Goal: Information Seeking & Learning: Check status

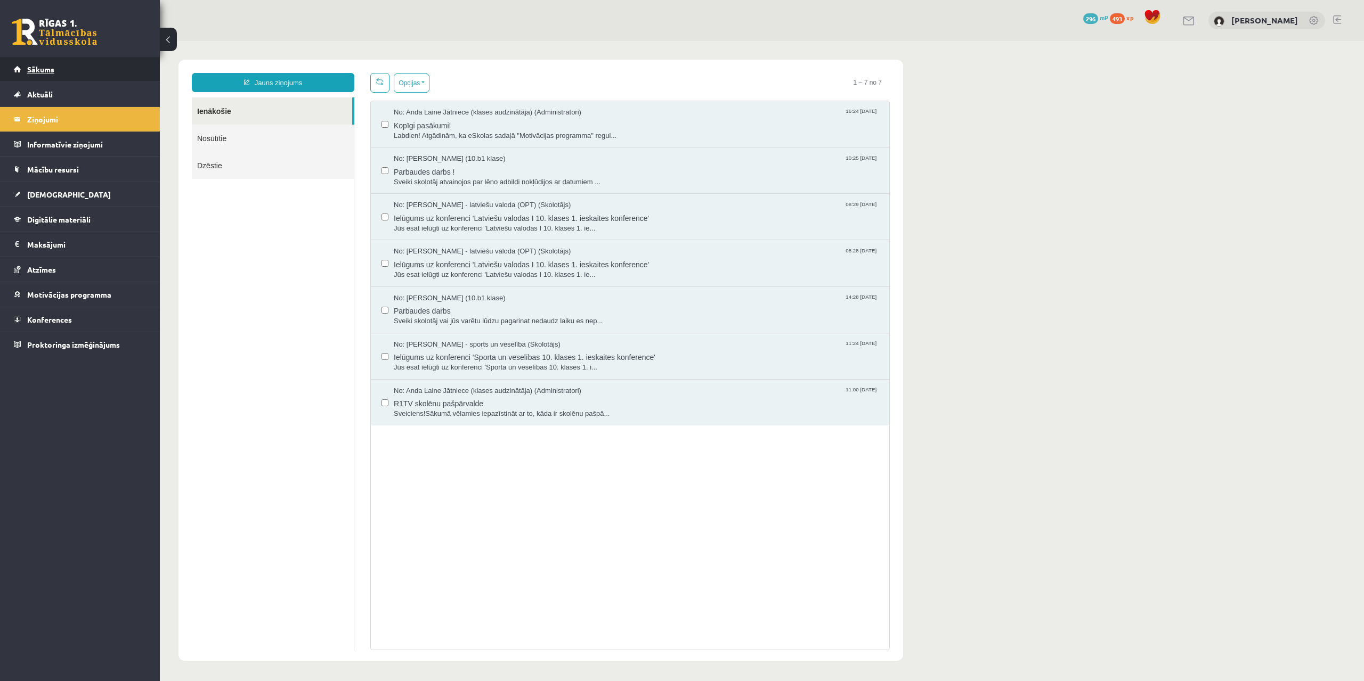
click at [53, 70] on span "Sākums" at bounding box center [40, 69] width 27 height 10
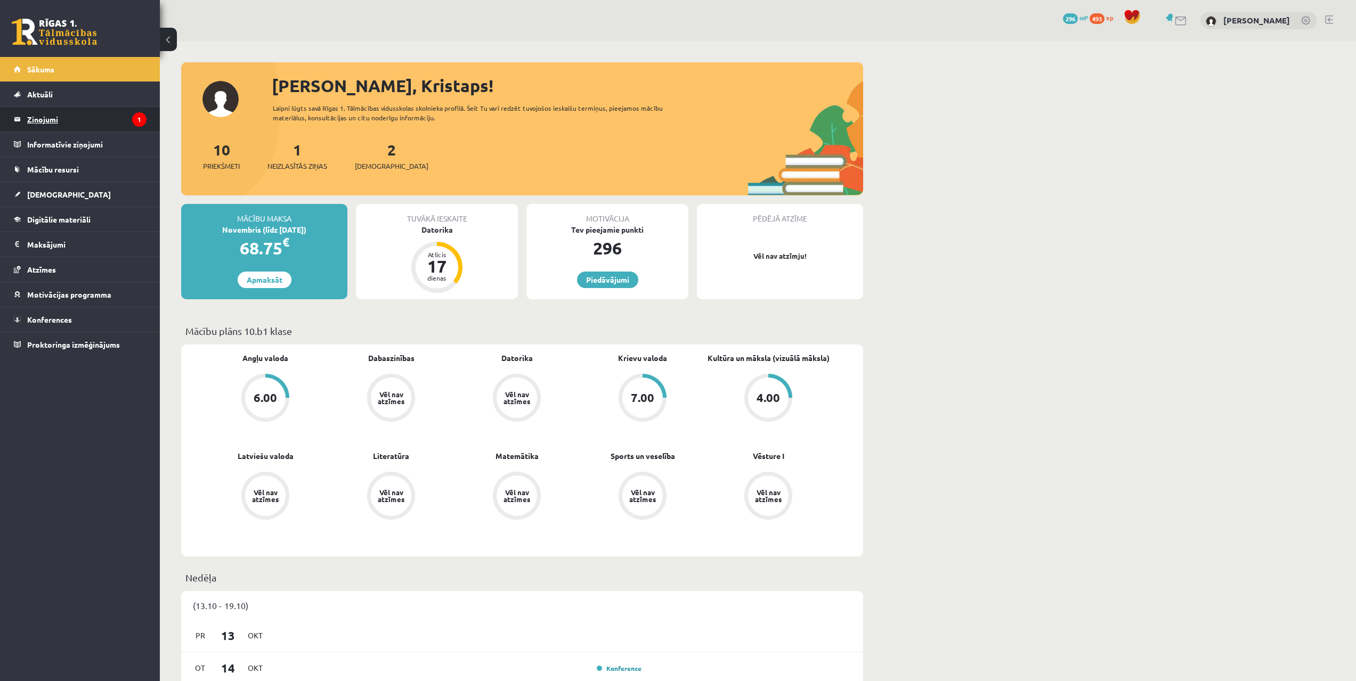
click at [97, 120] on legend "Ziņojumi 1" at bounding box center [86, 119] width 119 height 25
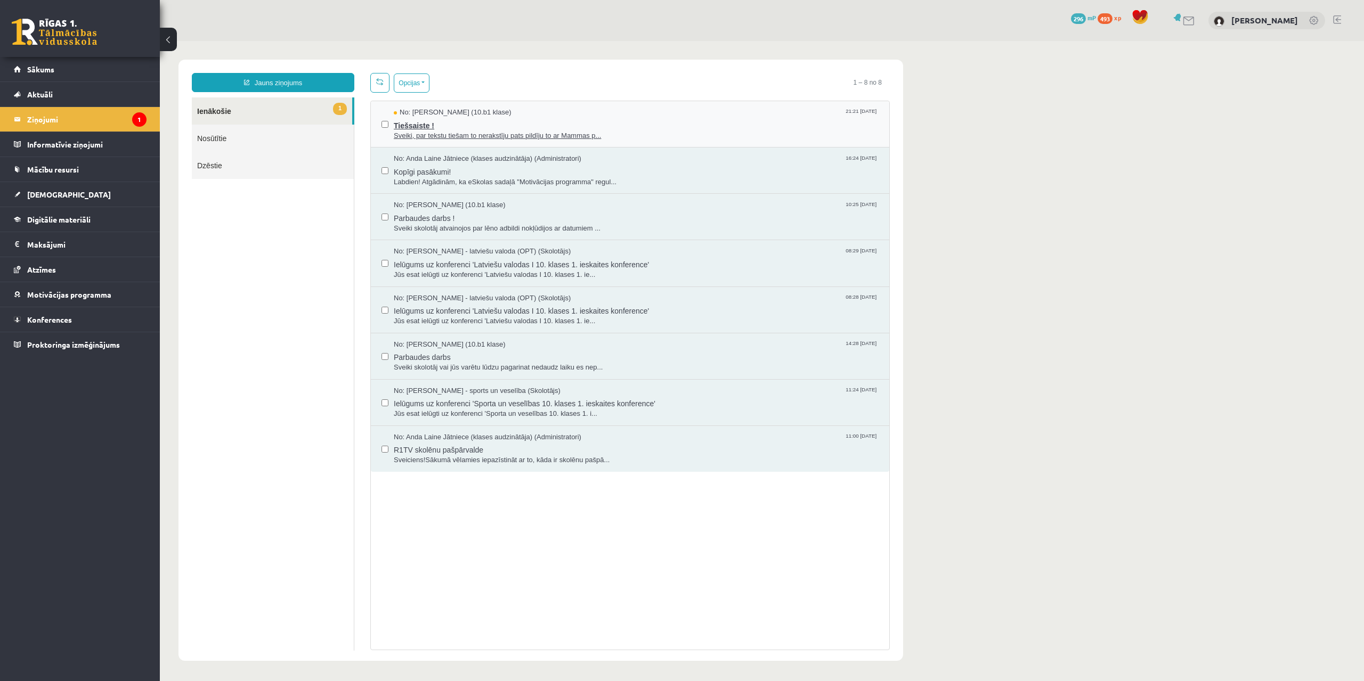
click at [517, 114] on div "No: [PERSON_NAME] (10.b1 klase) 21:21 [DATE]" at bounding box center [636, 113] width 485 height 10
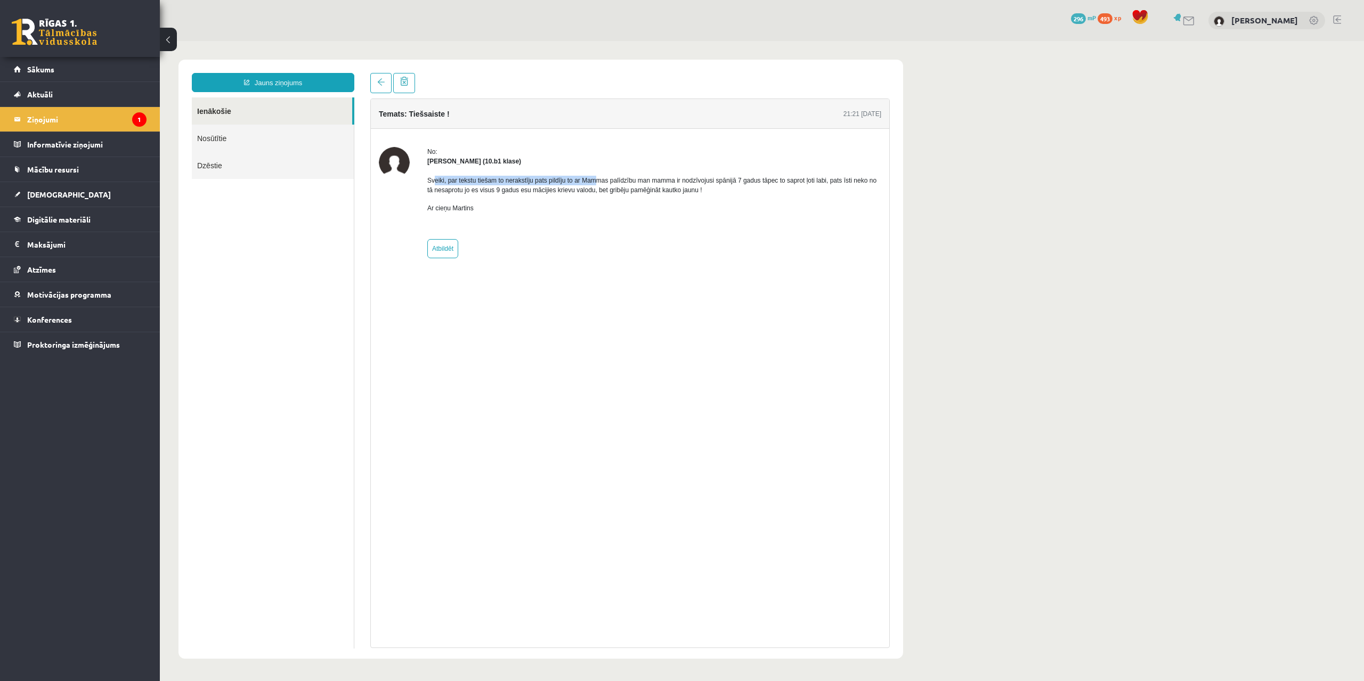
drag, startPoint x: 435, startPoint y: 181, endPoint x: 594, endPoint y: 184, distance: 159.3
click at [594, 184] on p "Sveiki, par tekstu tiešam to nerakstīju pats pildīju to ar Mammas palīdzību man…" at bounding box center [654, 185] width 454 height 19
click at [647, 220] on div "Sveiki, par tekstu tiešam to nerakstīju pats pildīju to ar Mammas palīdzību man…" at bounding box center [654, 198] width 454 height 65
click at [430, 161] on strong "[PERSON_NAME] (10.b1 klase)" at bounding box center [474, 161] width 94 height 7
drag, startPoint x: 432, startPoint y: 162, endPoint x: 465, endPoint y: 161, distance: 33.0
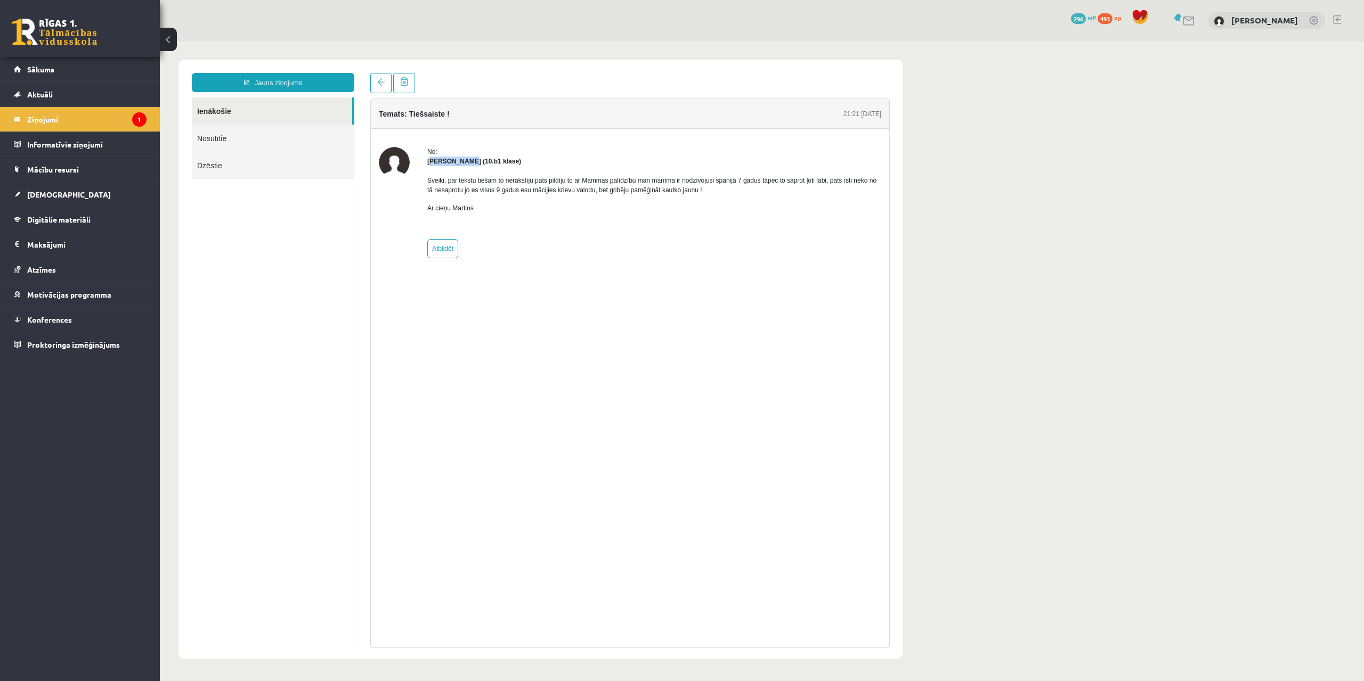
click at [465, 161] on strong "[PERSON_NAME] (10.b1 klase)" at bounding box center [474, 161] width 94 height 7
drag, startPoint x: 429, startPoint y: 161, endPoint x: 482, endPoint y: 164, distance: 52.8
click at [482, 164] on strong "[PERSON_NAME] (10.b1 klase)" at bounding box center [474, 161] width 94 height 7
copy strong "[PERSON_NAME]"
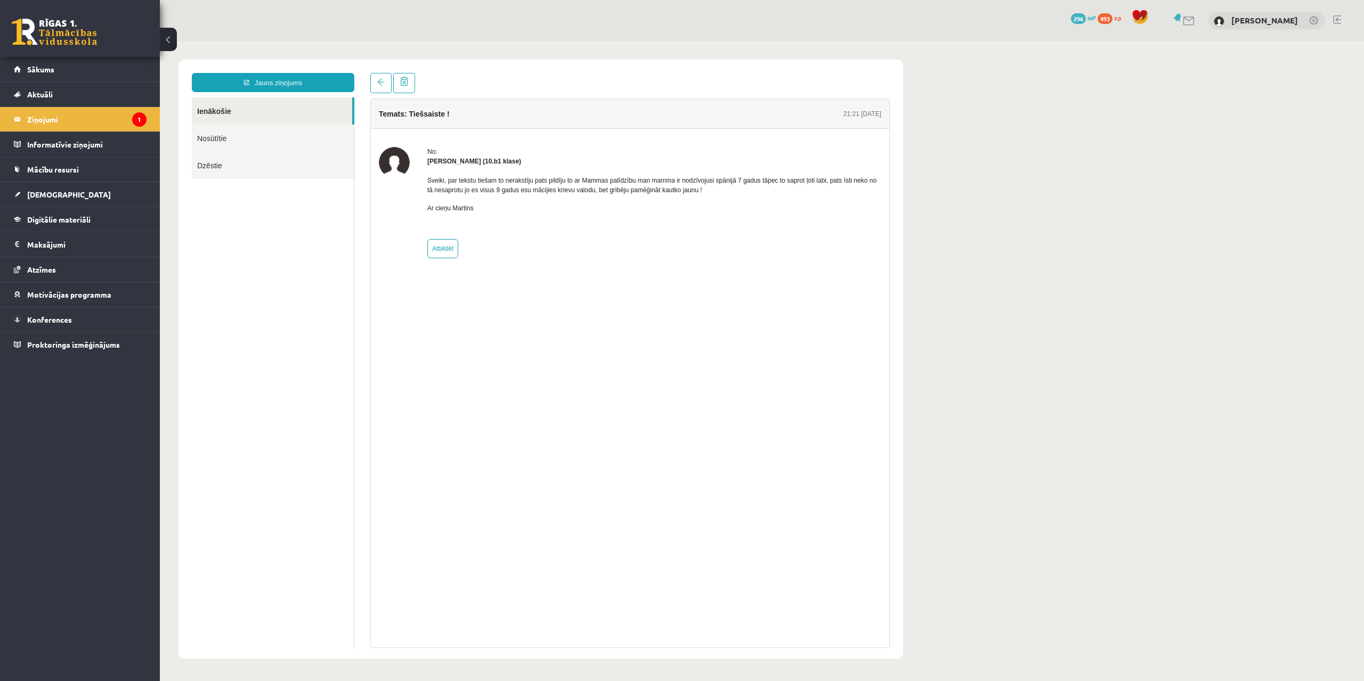
click at [334, 299] on ul "Ienākošie Nosūtītie Dzēstie" at bounding box center [273, 372] width 162 height 551
drag, startPoint x: 269, startPoint y: 274, endPoint x: 265, endPoint y: 269, distance: 6.2
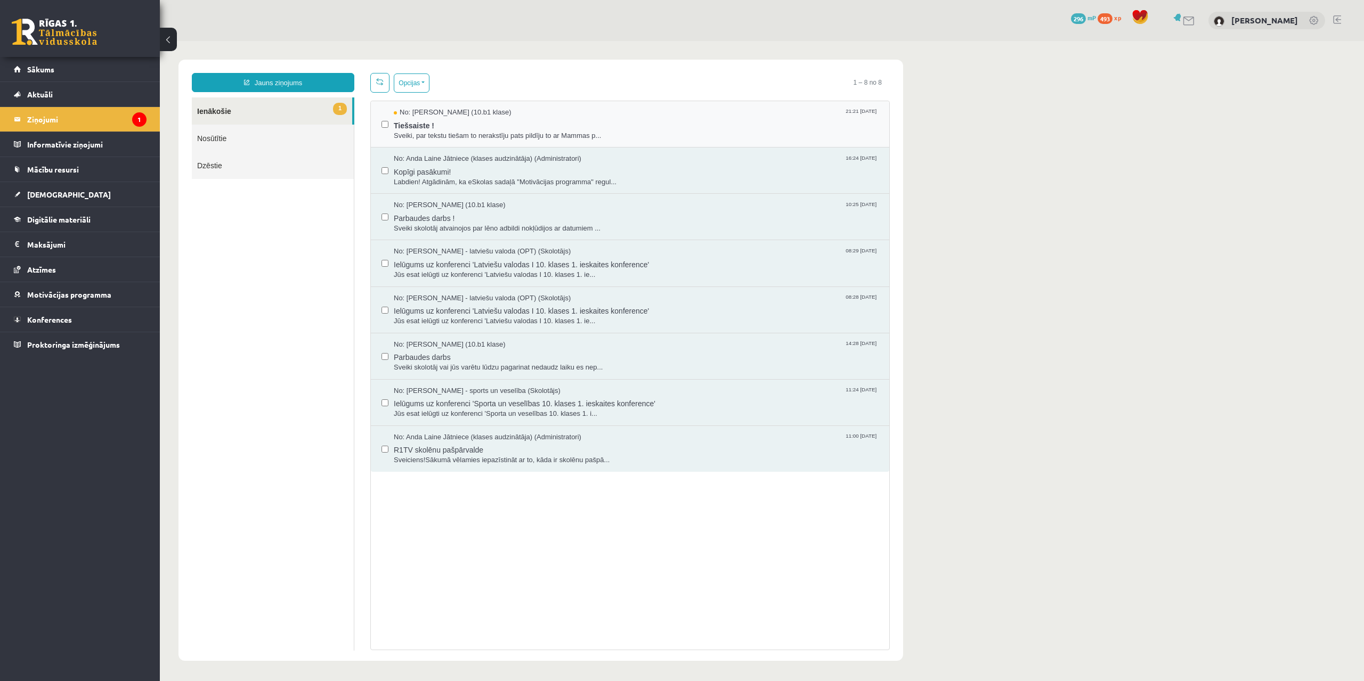
click at [389, 127] on div "No: [PERSON_NAME] (10.b1 klase) 21:21 [DATE] Tiešsaiste ! Sveiki, par tekstu ti…" at bounding box center [629, 124] width 497 height 33
click at [430, 120] on span "Tiešsaiste !" at bounding box center [636, 124] width 485 height 13
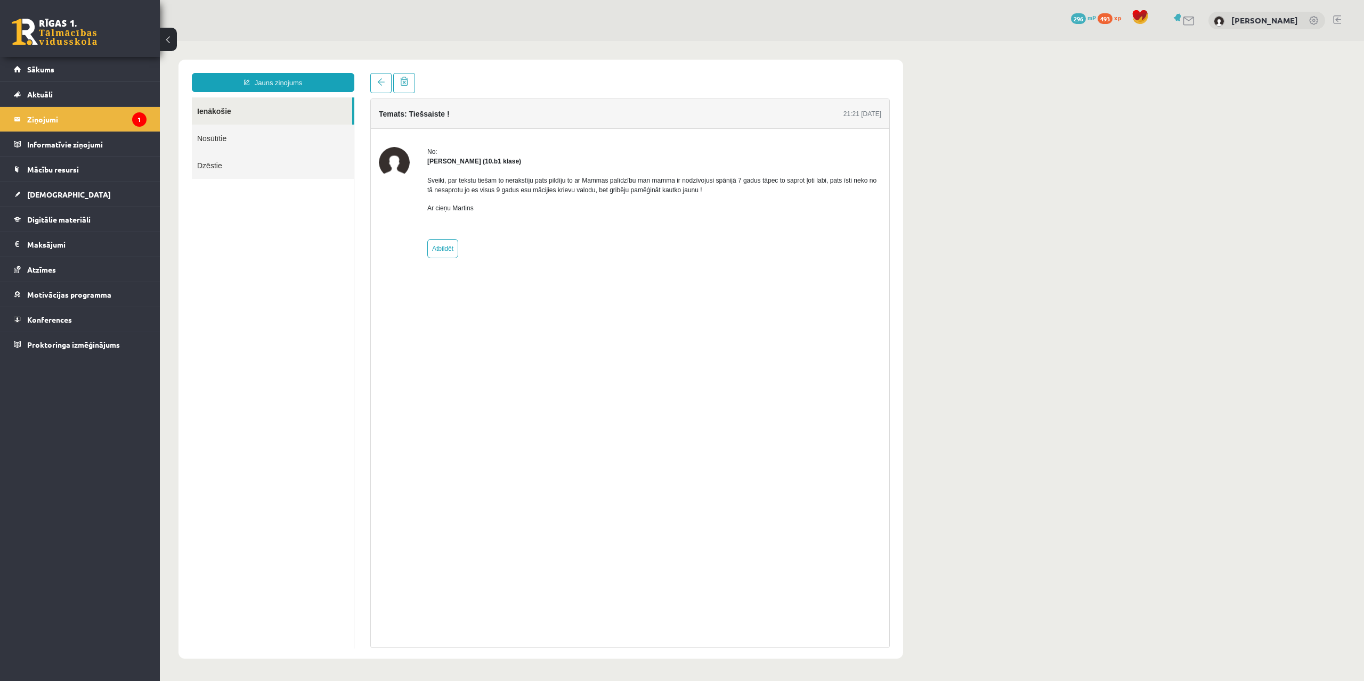
drag, startPoint x: 413, startPoint y: 165, endPoint x: 405, endPoint y: 160, distance: 8.9
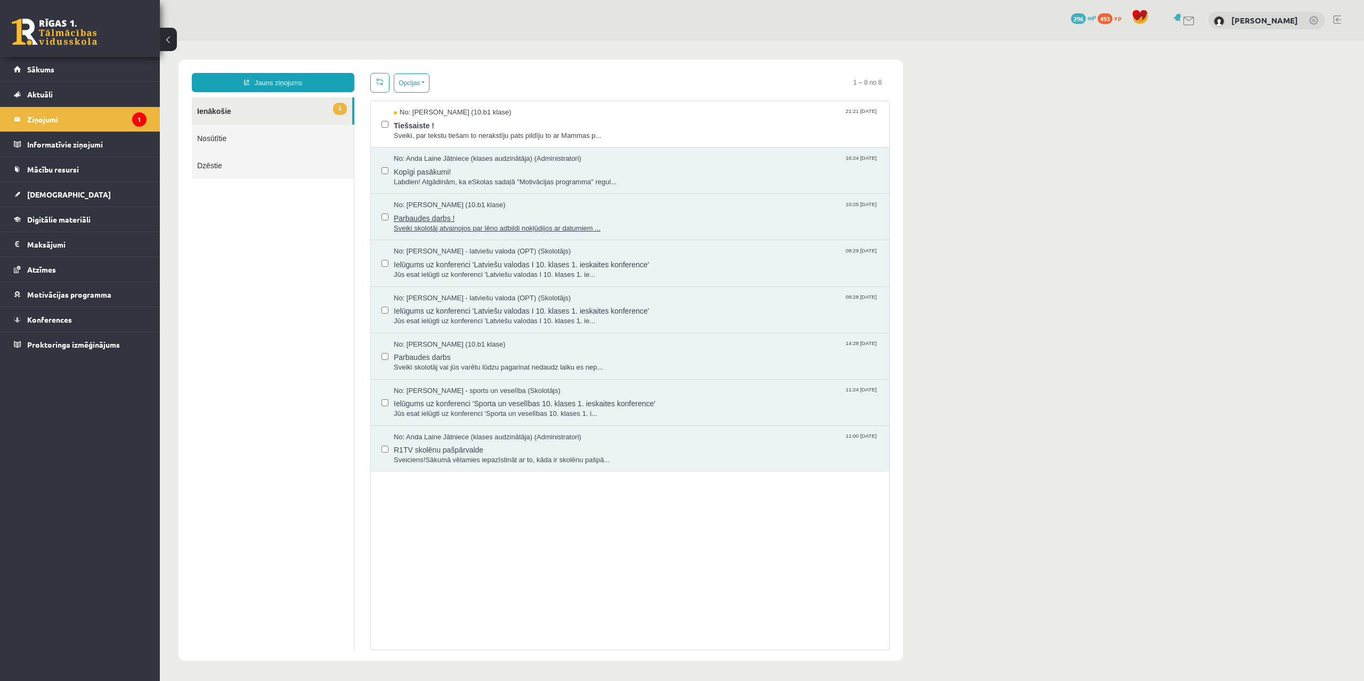
click at [433, 225] on span "Sveiki skolotāj atvainojos par lēno adbildi nokļūdijos ar datumiem ..." at bounding box center [636, 229] width 485 height 10
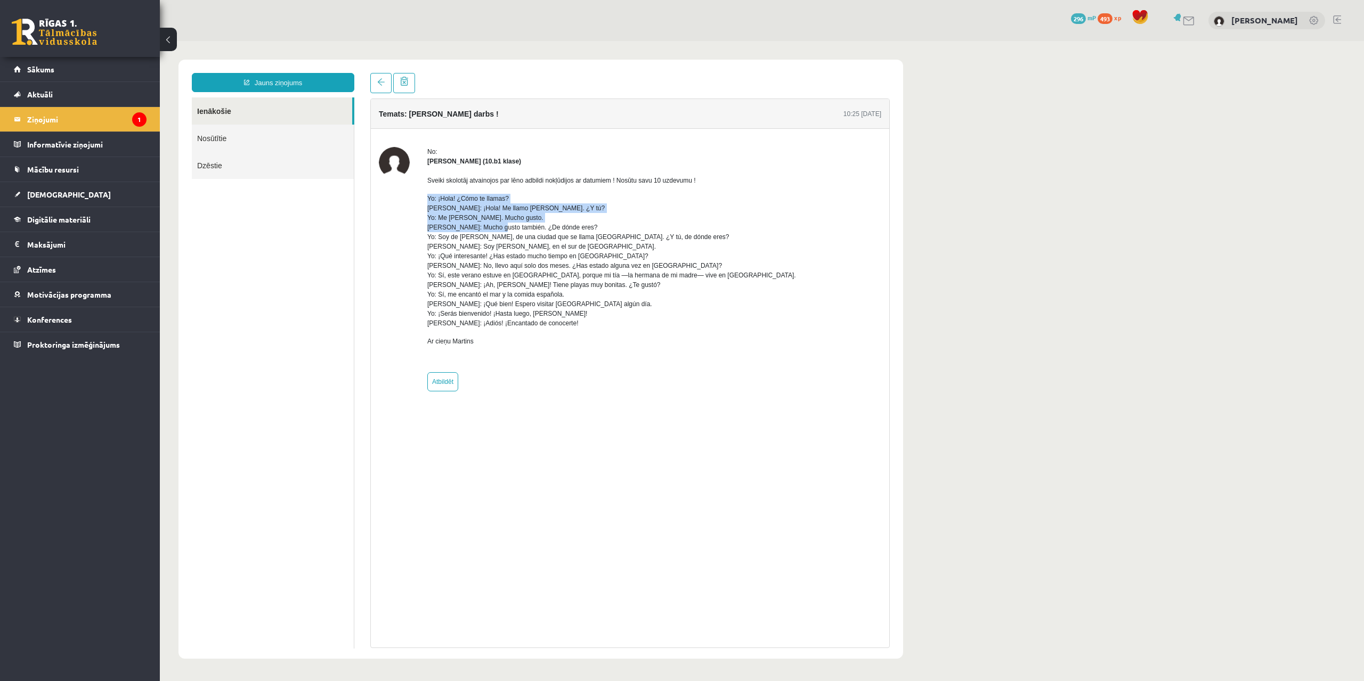
drag, startPoint x: 424, startPoint y: 194, endPoint x: 524, endPoint y: 241, distance: 110.6
click at [501, 228] on div "No: [PERSON_NAME] (10.b1 klase) Sveiki skolotāj atvainojos par lēno adbildi nok…" at bounding box center [630, 269] width 502 height 245
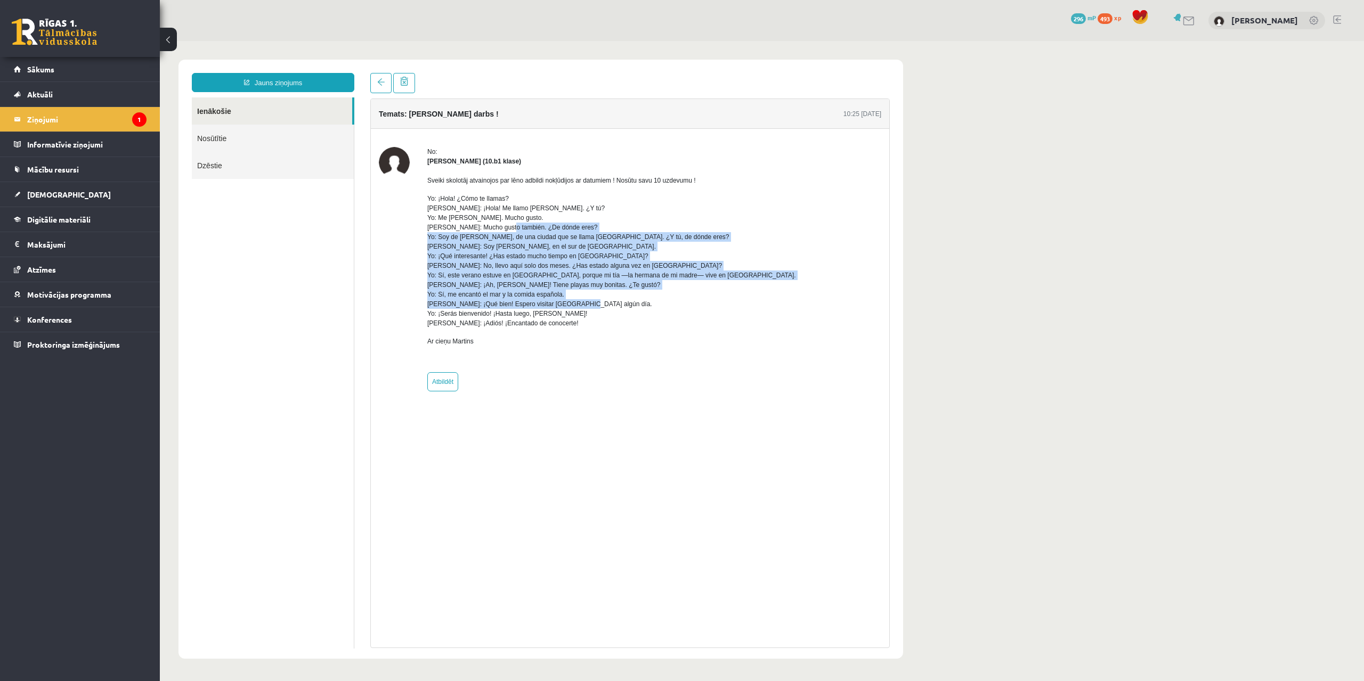
drag, startPoint x: 524, startPoint y: 241, endPoint x: 457, endPoint y: 229, distance: 67.7
click at [581, 294] on p "Yo: ¡Hola! ¿Cómo te llamas? [PERSON_NAME]: ¡Hola! Me llamo [PERSON_NAME]. ¿Y tú…" at bounding box center [611, 261] width 369 height 134
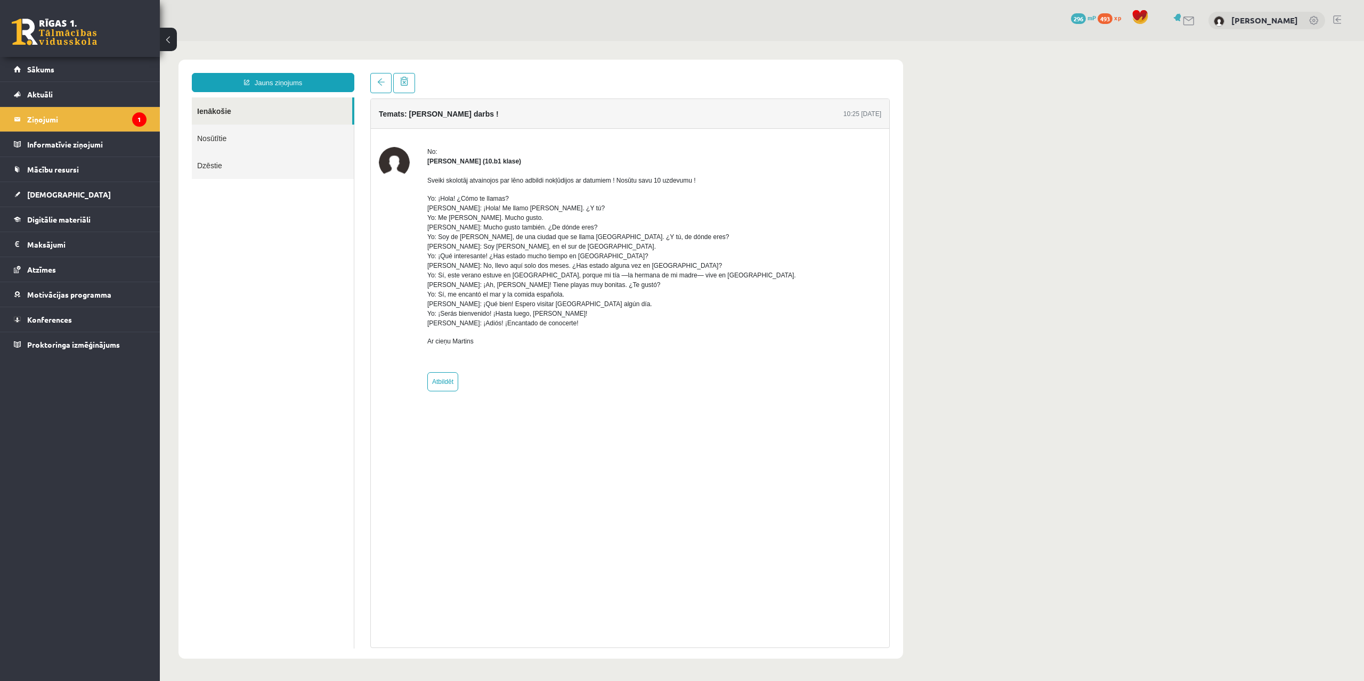
click at [421, 202] on div "No: [PERSON_NAME] (10.b1 klase) Sveiki skolotāj atvainojos par lēno adbildi nok…" at bounding box center [630, 269] width 502 height 245
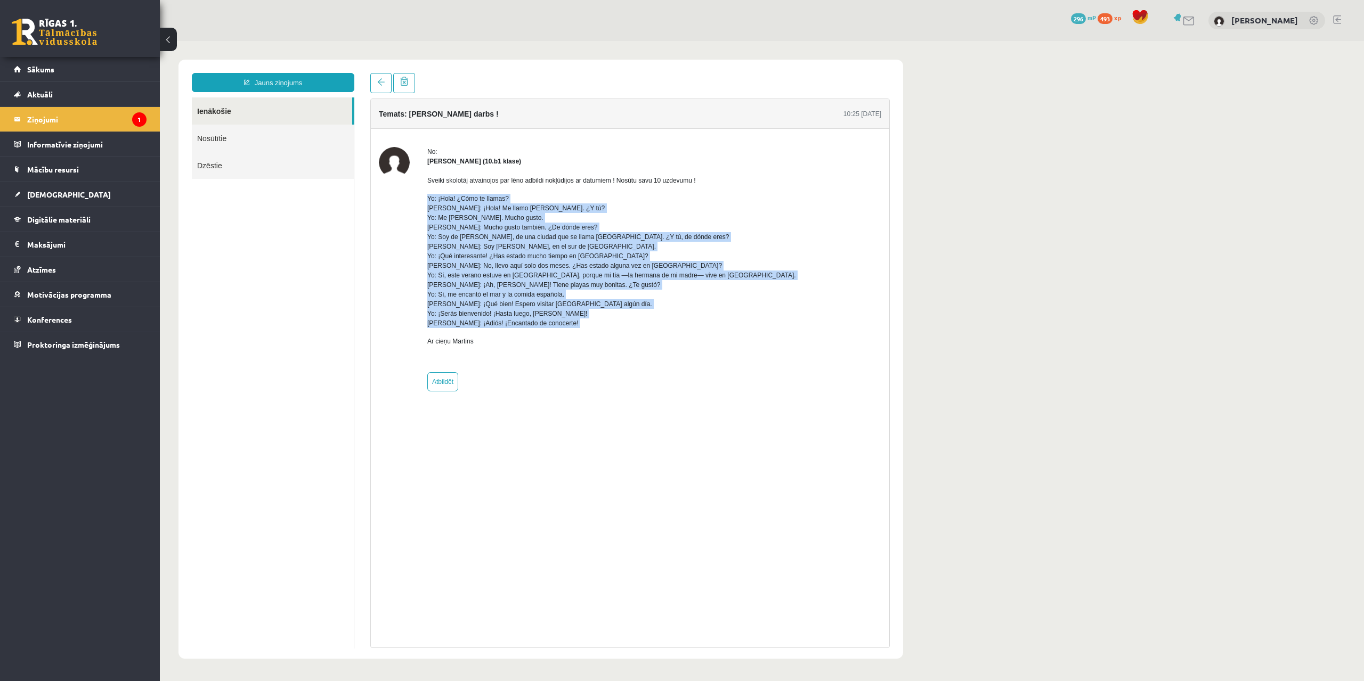
drag, startPoint x: 421, startPoint y: 202, endPoint x: 567, endPoint y: 322, distance: 188.5
click at [567, 322] on div "No: [PERSON_NAME] (10.b1 klase) Sveiki skolotāj atvainojos par lēno adbildi nok…" at bounding box center [630, 269] width 502 height 245
click at [567, 322] on p "Yo: ¡Hola! ¿Cómo te llamas? [PERSON_NAME]: ¡Hola! Me llamo [PERSON_NAME]. ¿Y tú…" at bounding box center [611, 261] width 369 height 134
drag, startPoint x: 558, startPoint y: 313, endPoint x: 424, endPoint y: 197, distance: 178.3
click at [424, 197] on div "No: [PERSON_NAME] (10.b1 klase) Sveiki skolotāj atvainojos par lēno adbildi nok…" at bounding box center [630, 269] width 502 height 245
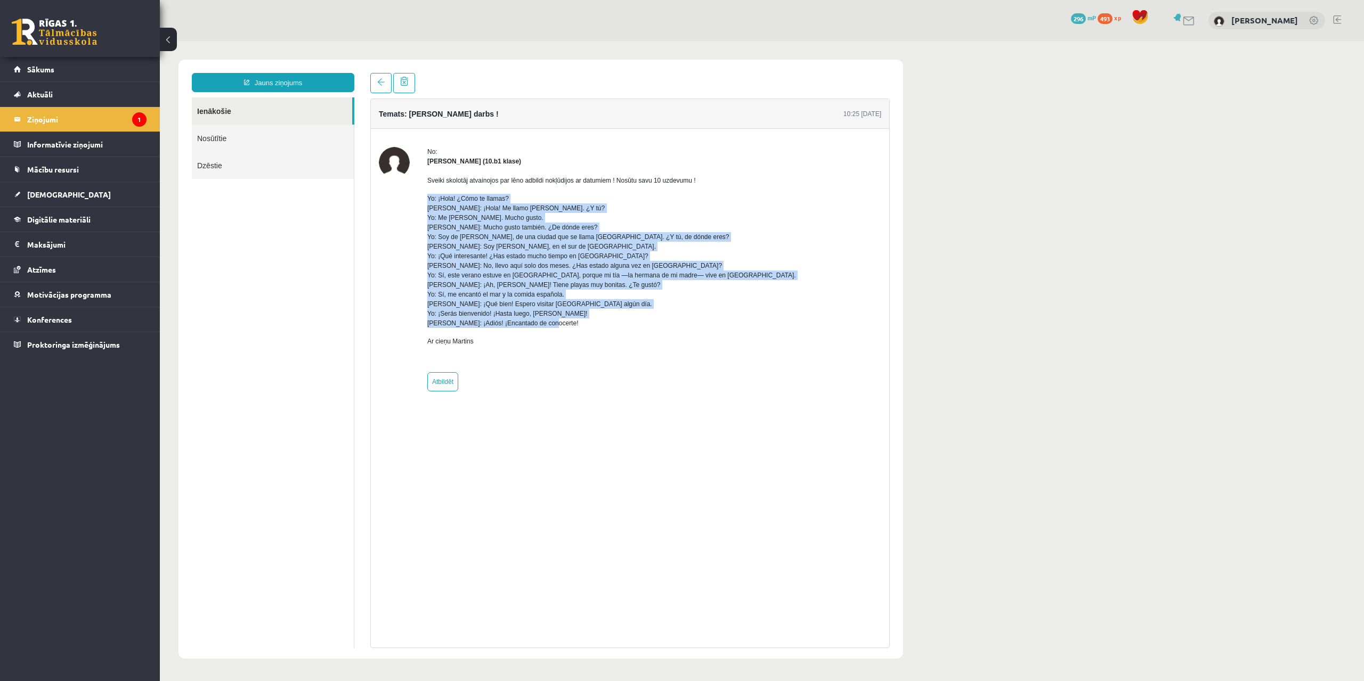
copy p "Yo: ¡Hola! ¿Cómo te llamas? [PERSON_NAME]: ¡Hola! Me llamo [PERSON_NAME]. ¿Y tú…"
click at [567, 220] on p "Yo: ¡Hola! ¿Cómo te llamas? [PERSON_NAME]: ¡Hola! Me llamo [PERSON_NAME]. ¿Y tú…" at bounding box center [611, 261] width 369 height 134
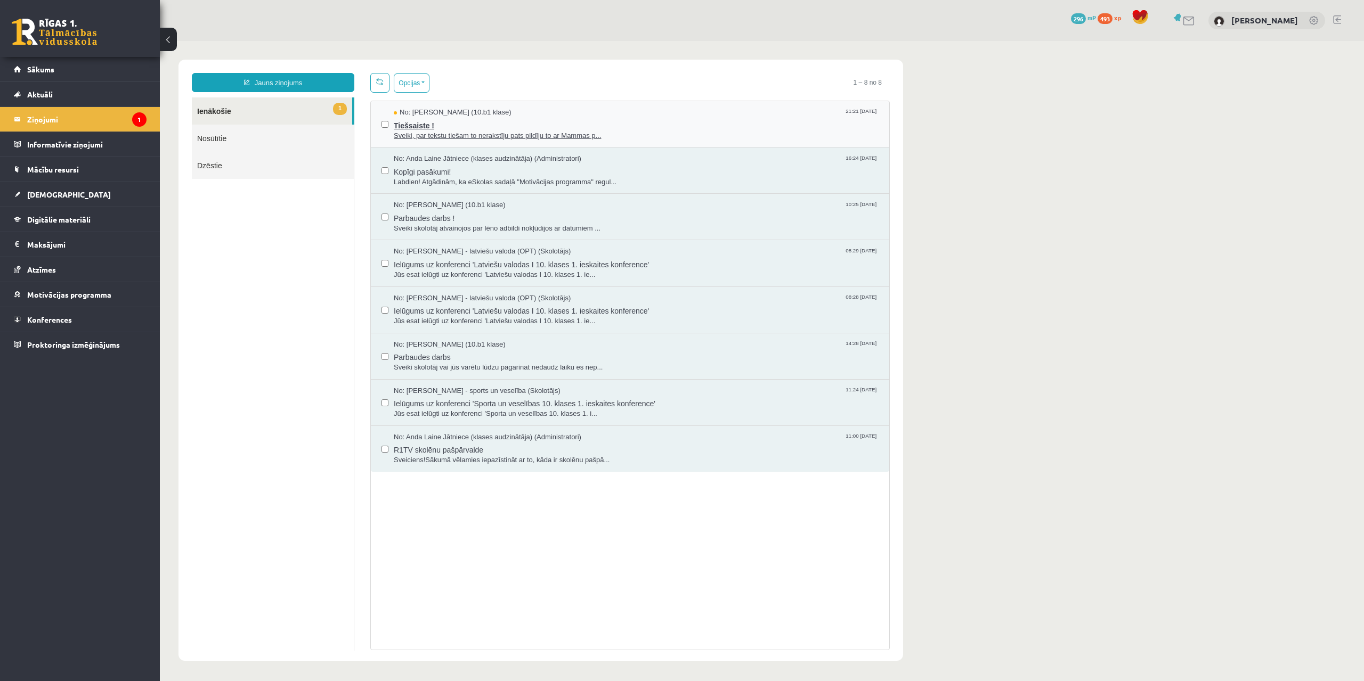
click at [417, 126] on span "Tiešsaiste !" at bounding box center [636, 124] width 485 height 13
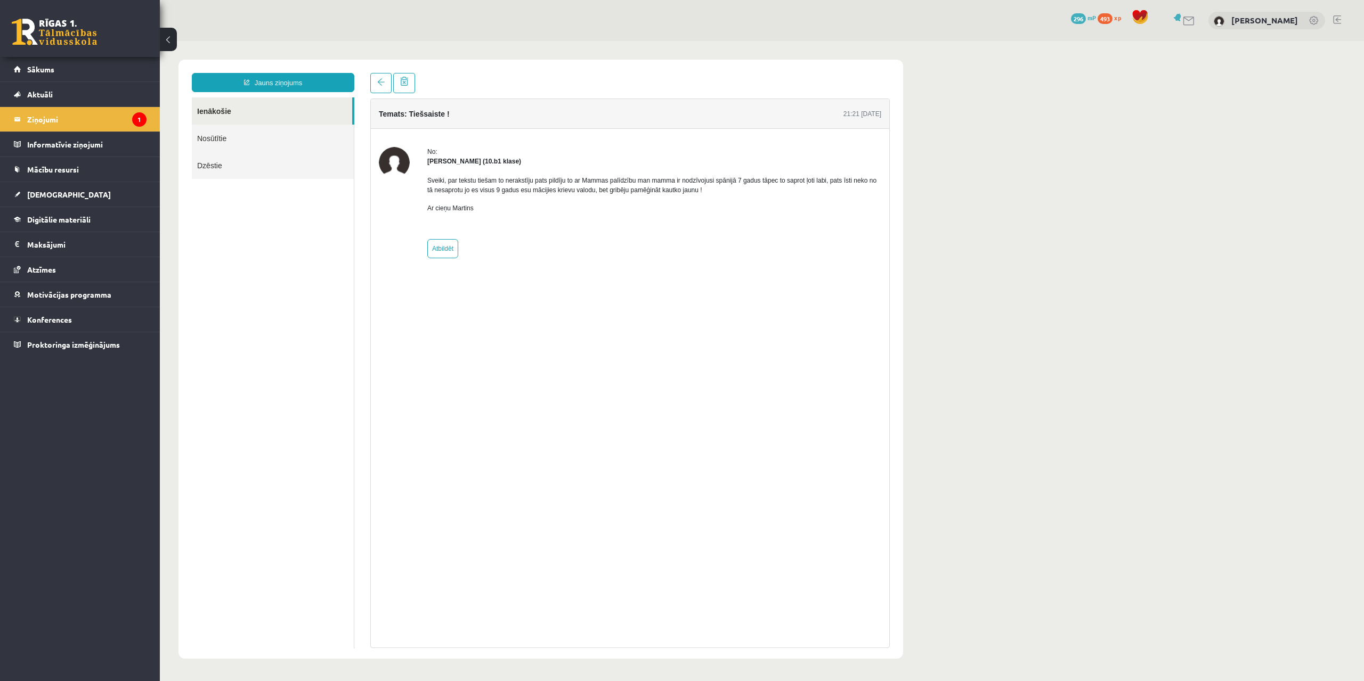
click at [1097, 23] on span "493" at bounding box center [1104, 18] width 15 height 11
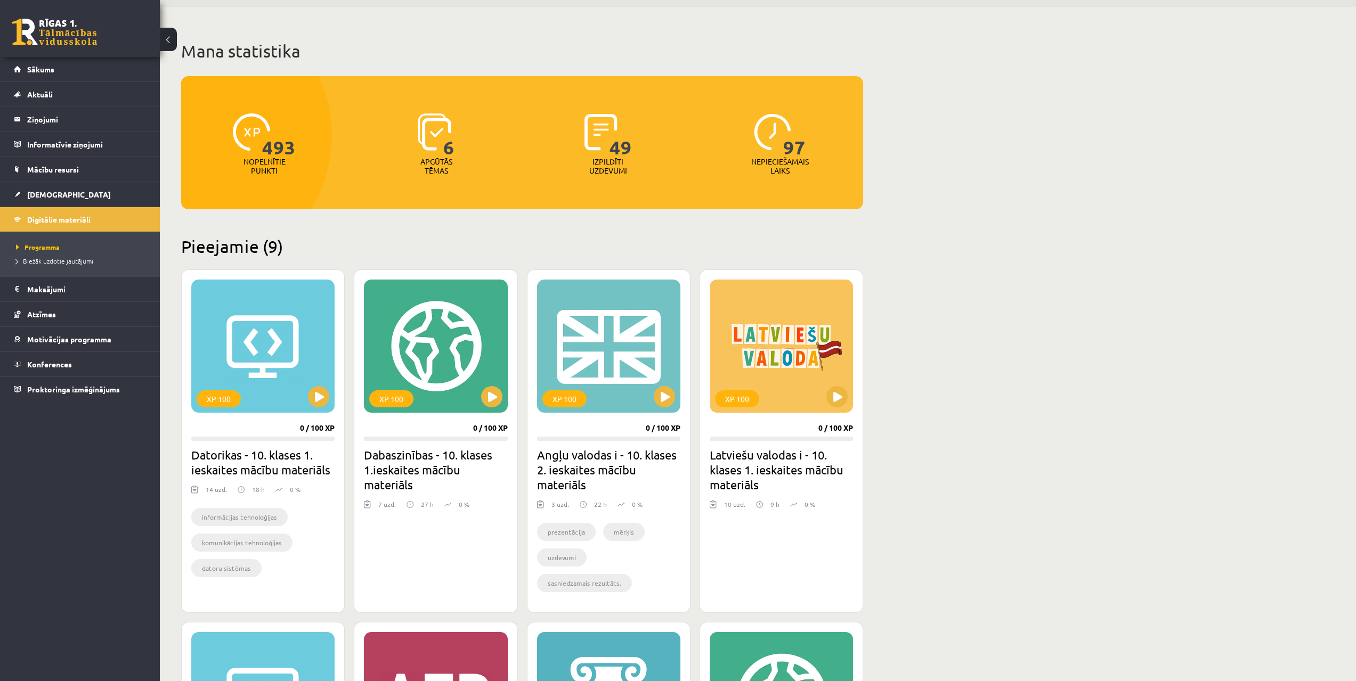
scroll to position [48, 0]
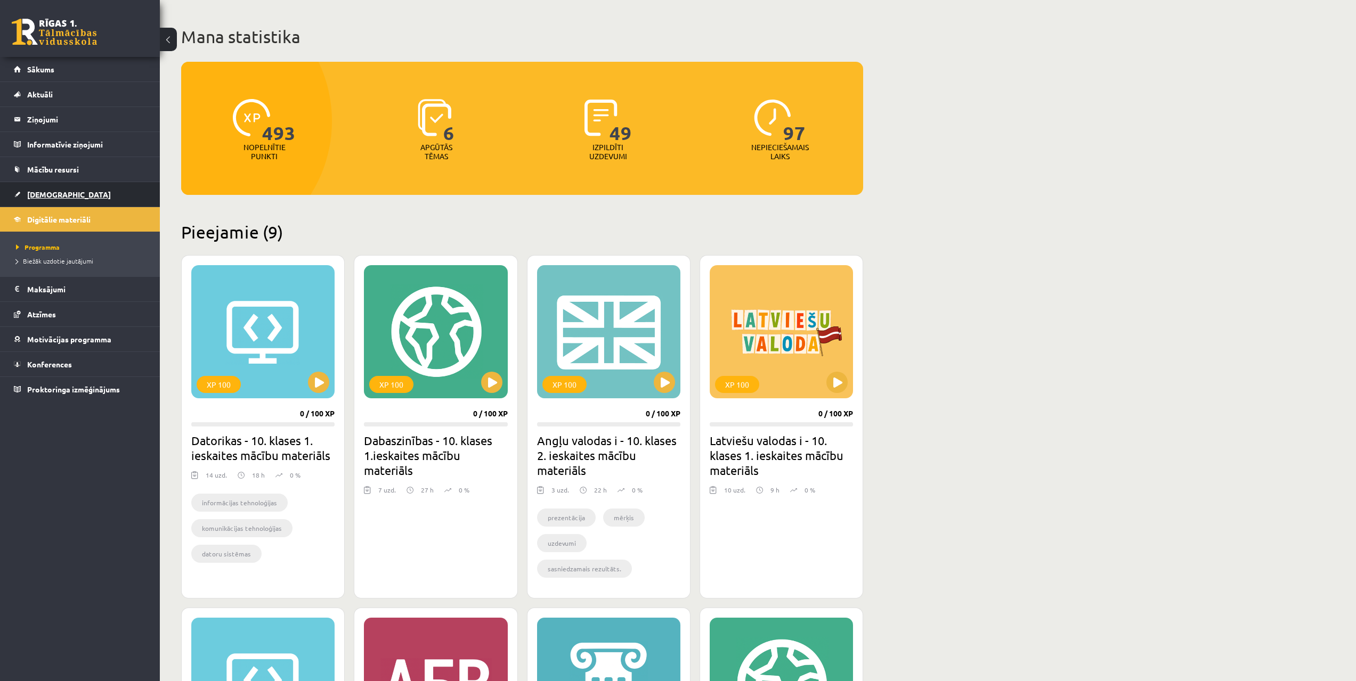
click at [42, 195] on span "[DEMOGRAPHIC_DATA]" at bounding box center [69, 195] width 84 height 10
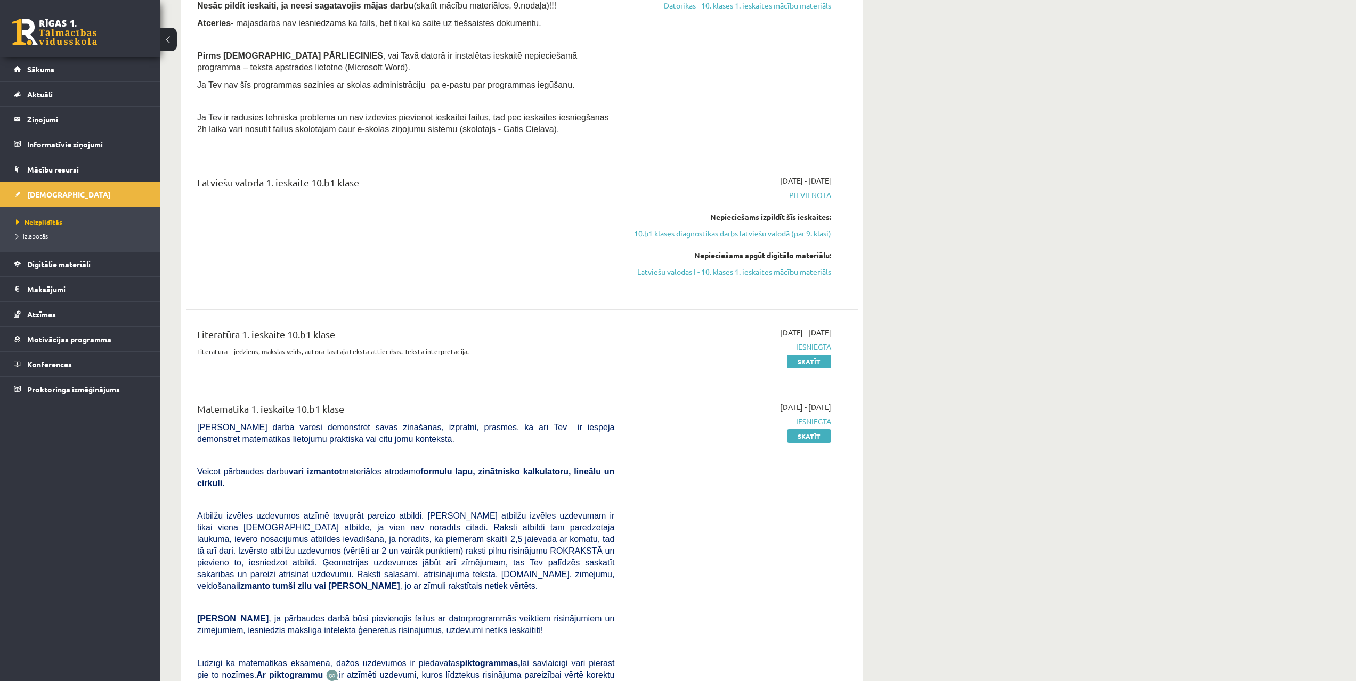
scroll to position [530, 0]
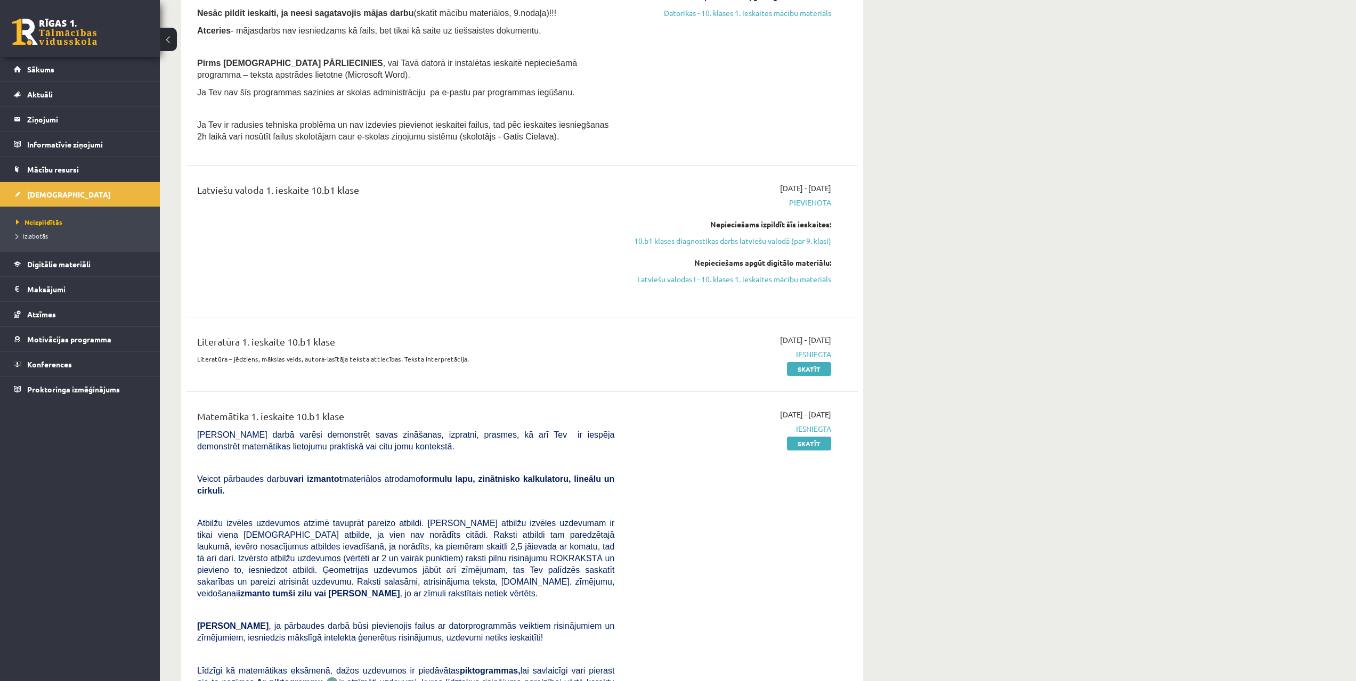
drag, startPoint x: 603, startPoint y: 412, endPoint x: 819, endPoint y: 385, distance: 218.1
click at [806, 239] on link "10.b1 klases diagnostikas darbs latviešu valodā (par 9. klasi)" at bounding box center [730, 240] width 201 height 11
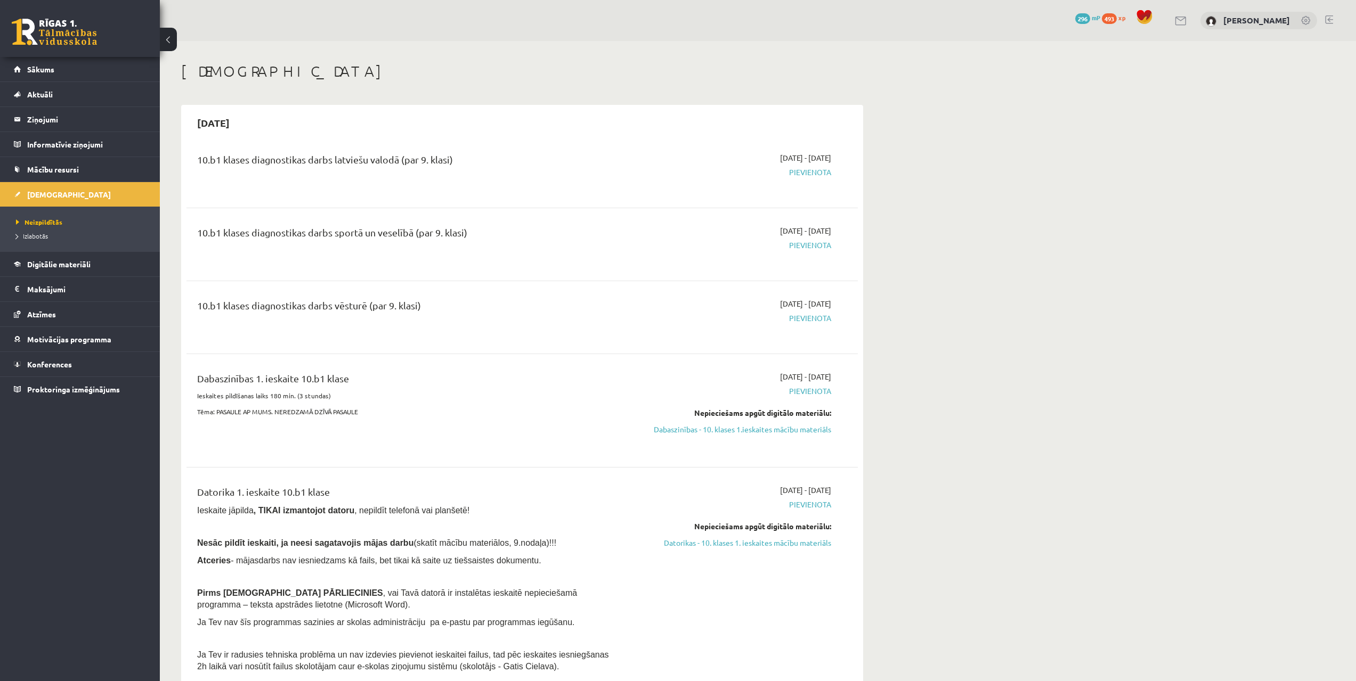
drag, startPoint x: 895, startPoint y: 360, endPoint x: 898, endPoint y: 256, distance: 103.4
